Goal: Task Accomplishment & Management: Use online tool/utility

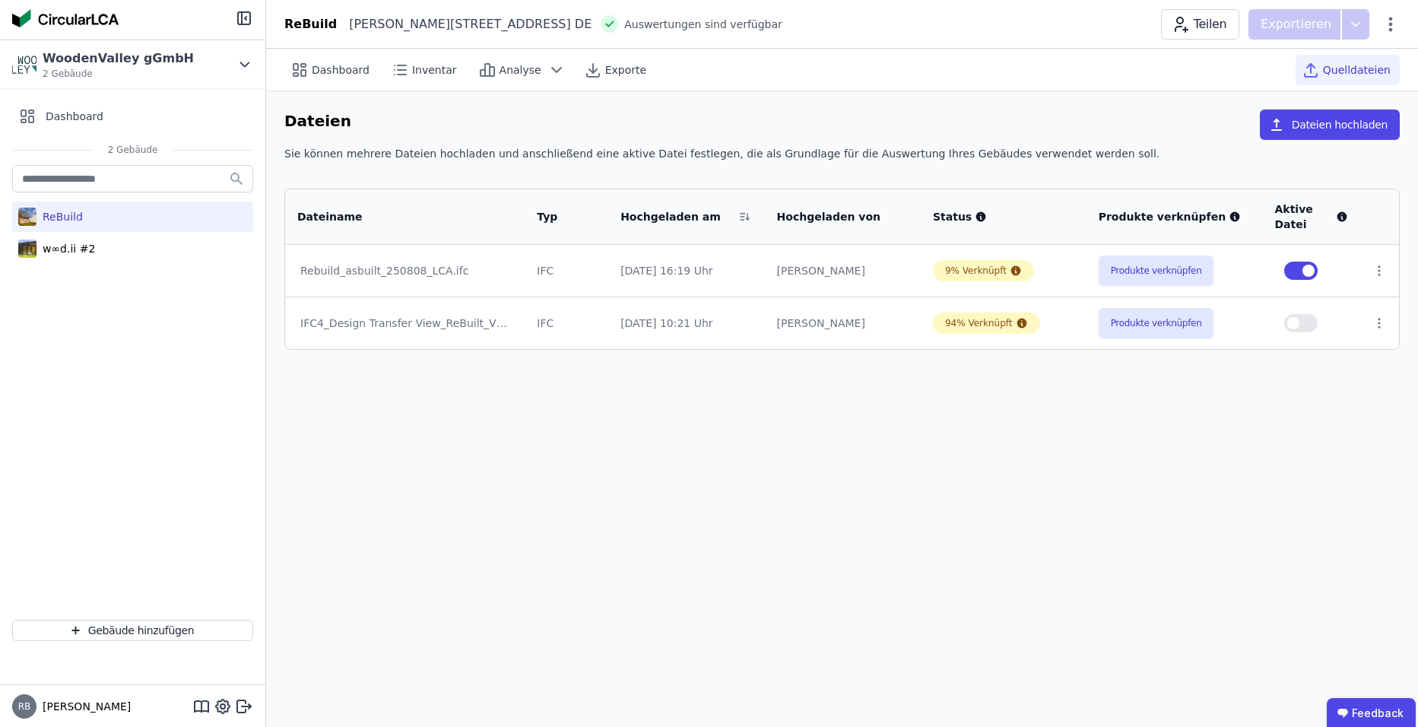
click at [71, 217] on div "ReBuild" at bounding box center [60, 216] width 46 height 15
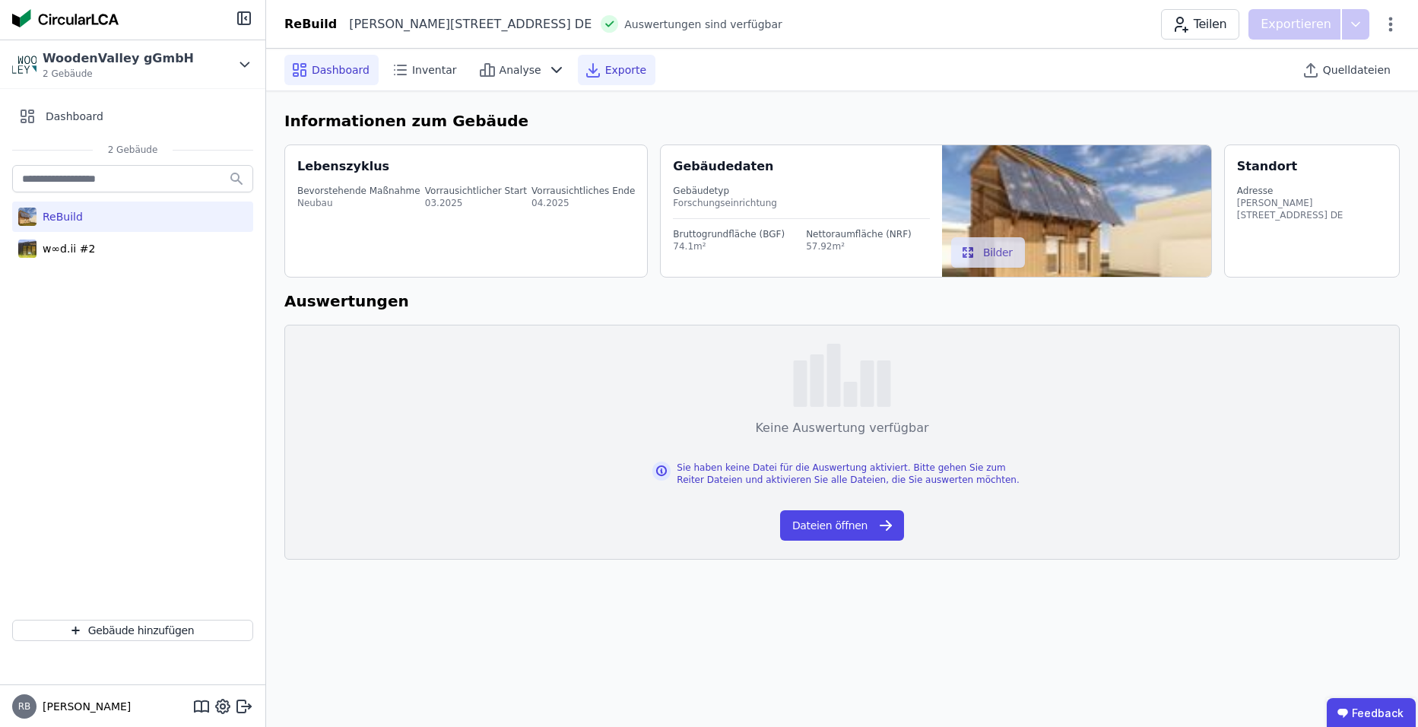
click at [605, 68] on span "Exporte" at bounding box center [625, 69] width 41 height 15
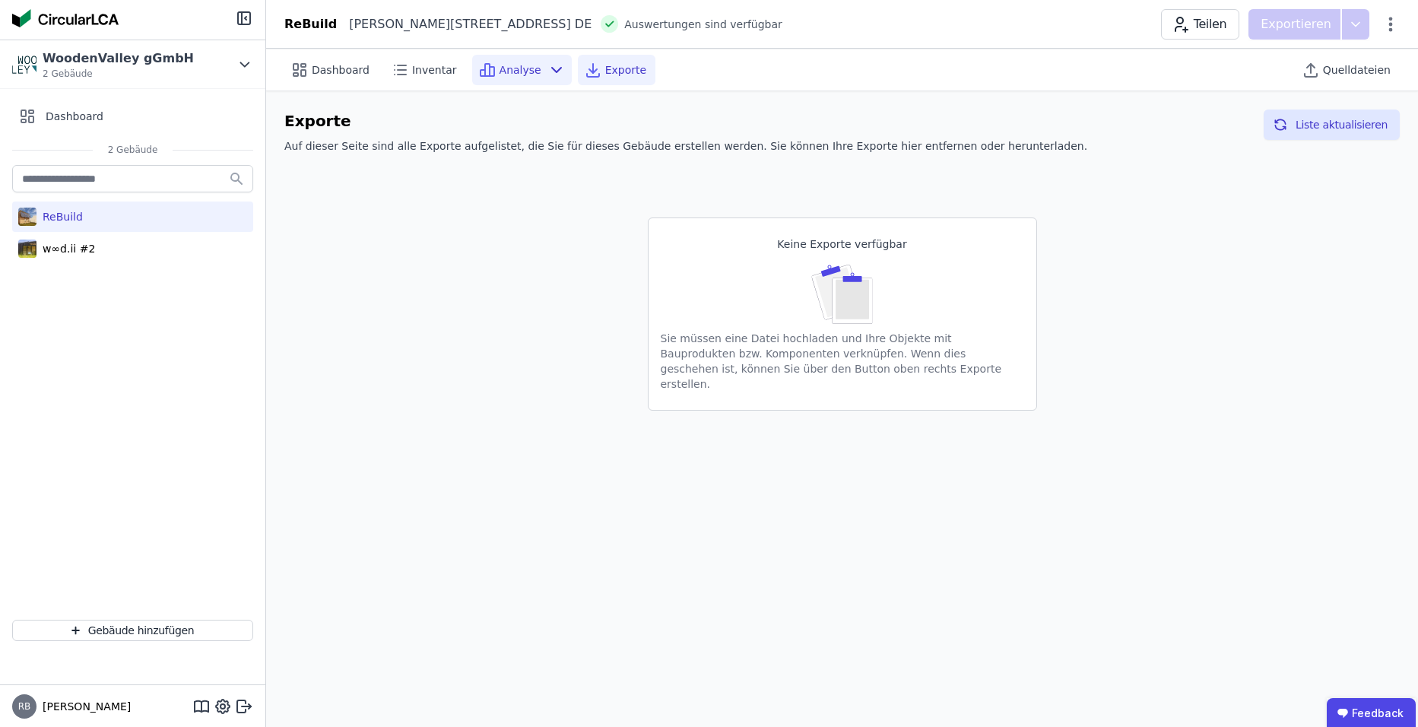
click at [526, 78] on div "Analyse" at bounding box center [522, 70] width 100 height 30
click at [424, 78] on div "Inventar" at bounding box center [425, 70] width 81 height 30
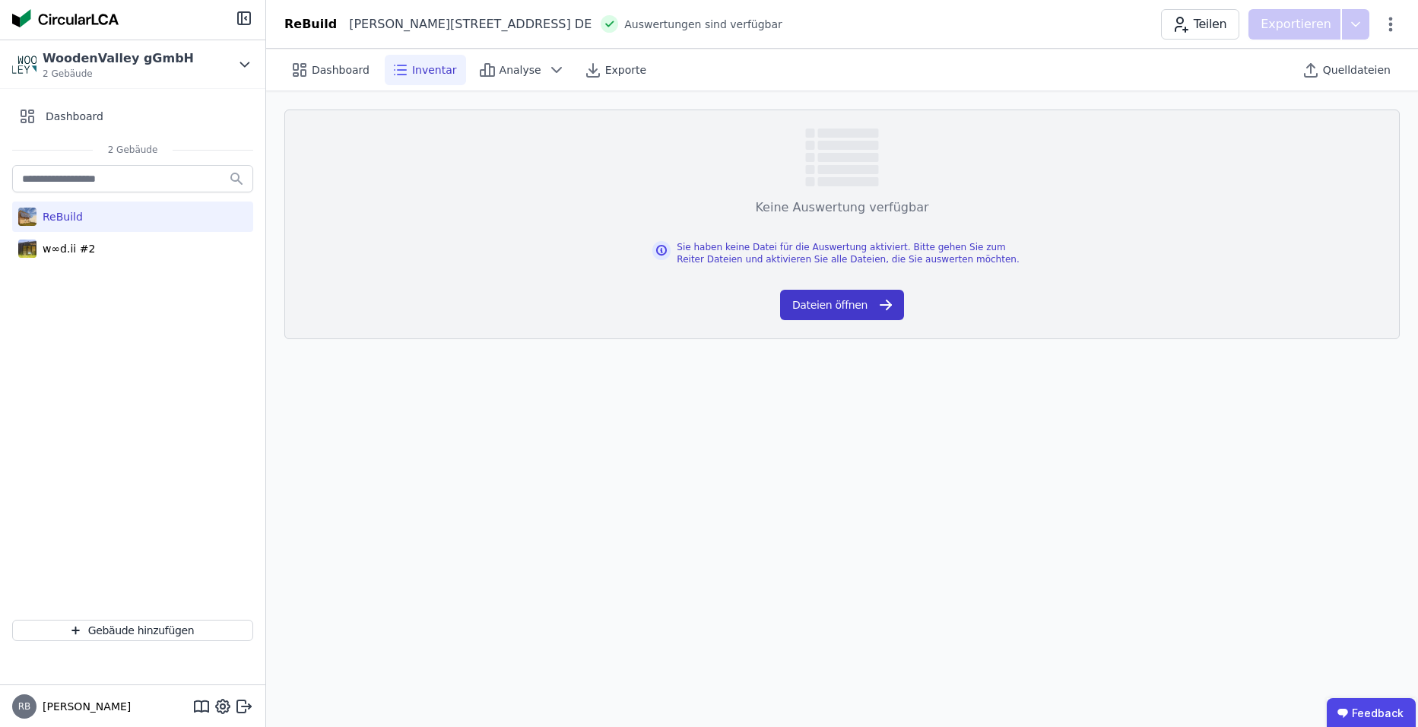
click at [842, 310] on button "Dateien öffnen" at bounding box center [842, 305] width 124 height 30
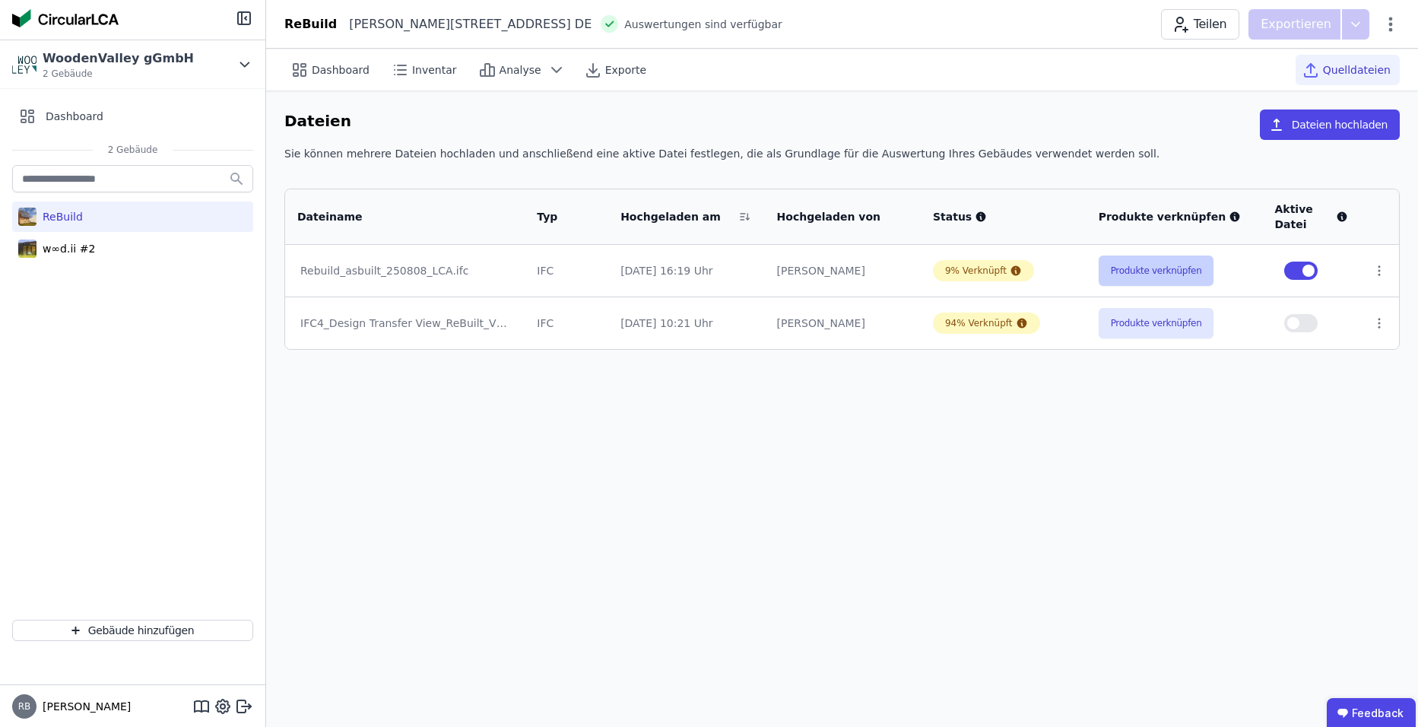
click at [1166, 277] on button "Produkte verknüpfen" at bounding box center [1157, 271] width 116 height 30
